Goal: Transaction & Acquisition: Obtain resource

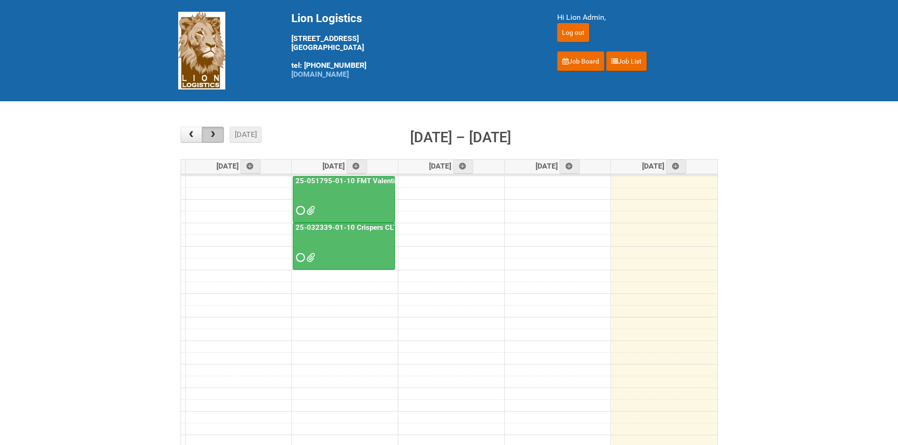
click at [224, 134] on button "button" at bounding box center [213, 135] width 22 height 16
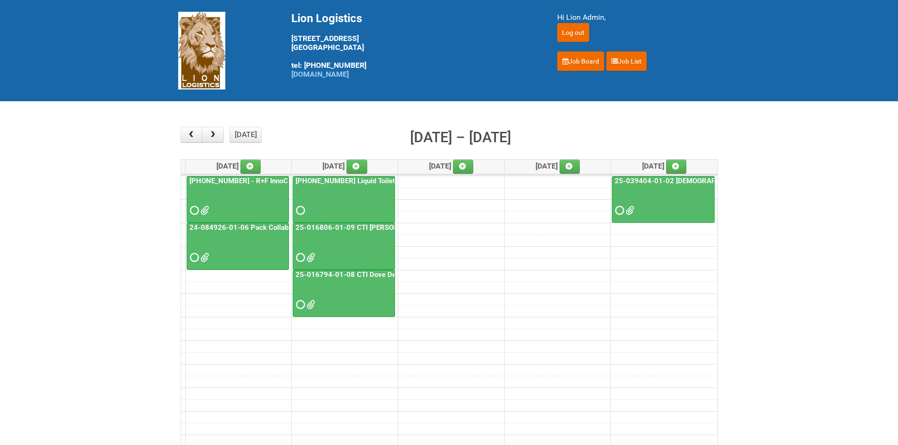
click at [200, 210] on span at bounding box center [203, 210] width 7 height 7
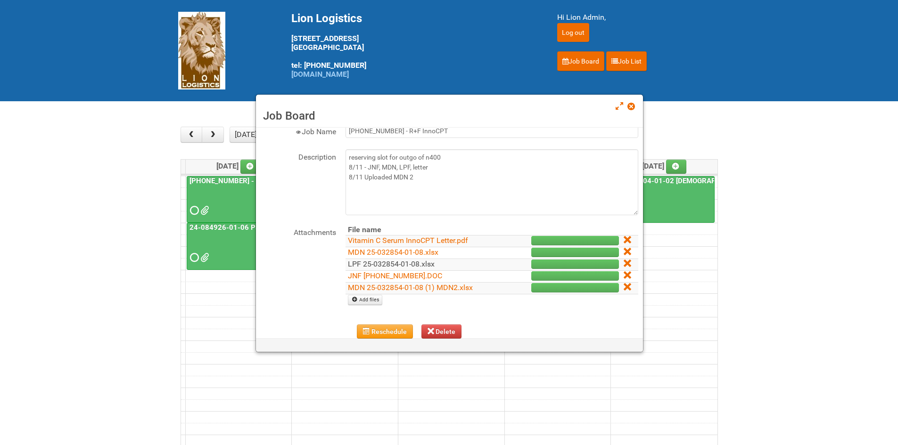
scroll to position [47, 0]
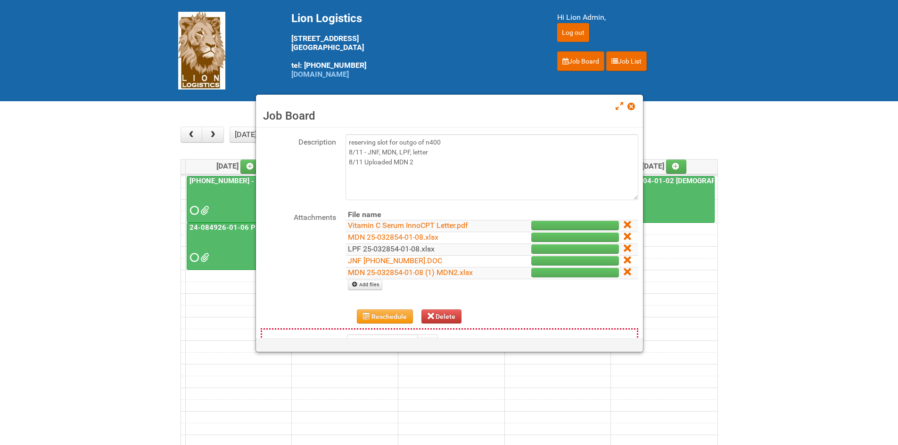
click at [377, 251] on link "LPF 25-032854-01-08.xlsx" at bounding box center [391, 249] width 87 height 9
click at [632, 106] on span at bounding box center [630, 106] width 7 height 7
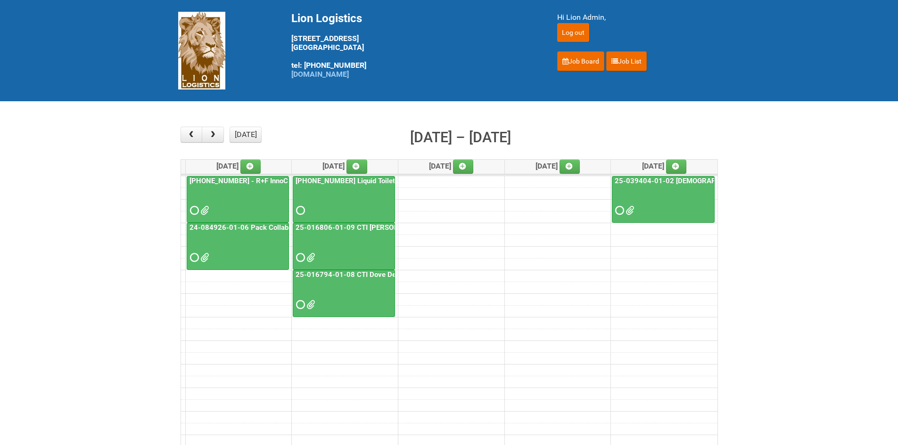
click at [192, 255] on span at bounding box center [193, 257] width 7 height 7
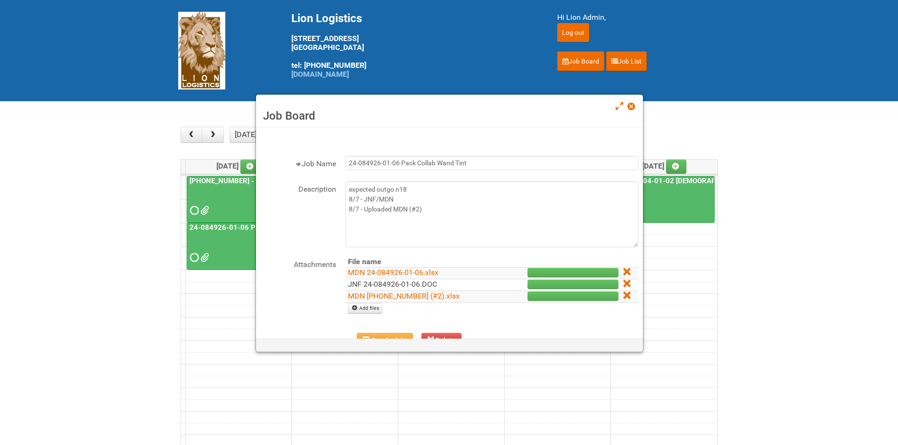
click at [354, 282] on link "JNF 24-084926-01-06.DOC" at bounding box center [392, 284] width 89 height 9
click at [630, 102] on link at bounding box center [631, 107] width 8 height 11
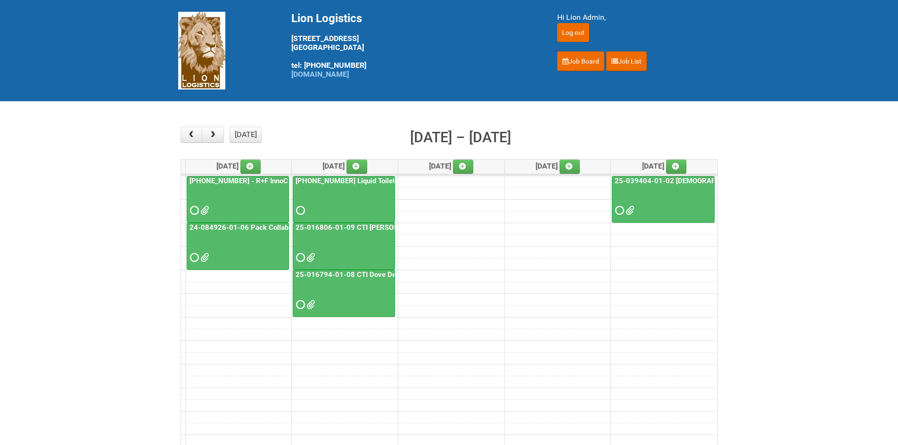
click at [84, 235] on main "× ■ - My Jobs ■ - Other Jobs Add today month week Aug 18 – 22, 2025 Mon 8/18 Tu…" at bounding box center [449, 293] width 898 height 385
click at [775, 339] on main "× ■ - My Jobs ■ - Other Jobs Add today month week Aug 18 – 22, 2025 Mon 8/18 Tu…" at bounding box center [449, 293] width 898 height 385
